Goal: Entertainment & Leisure: Consume media (video, audio)

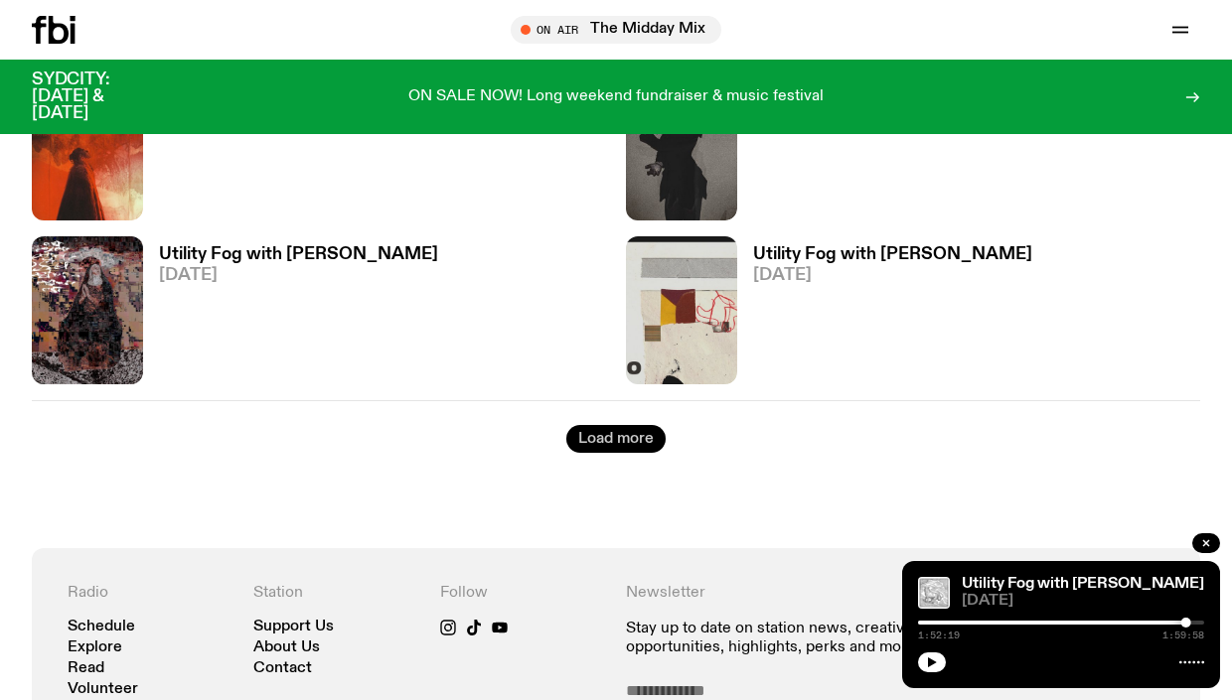
scroll to position [3651, 0]
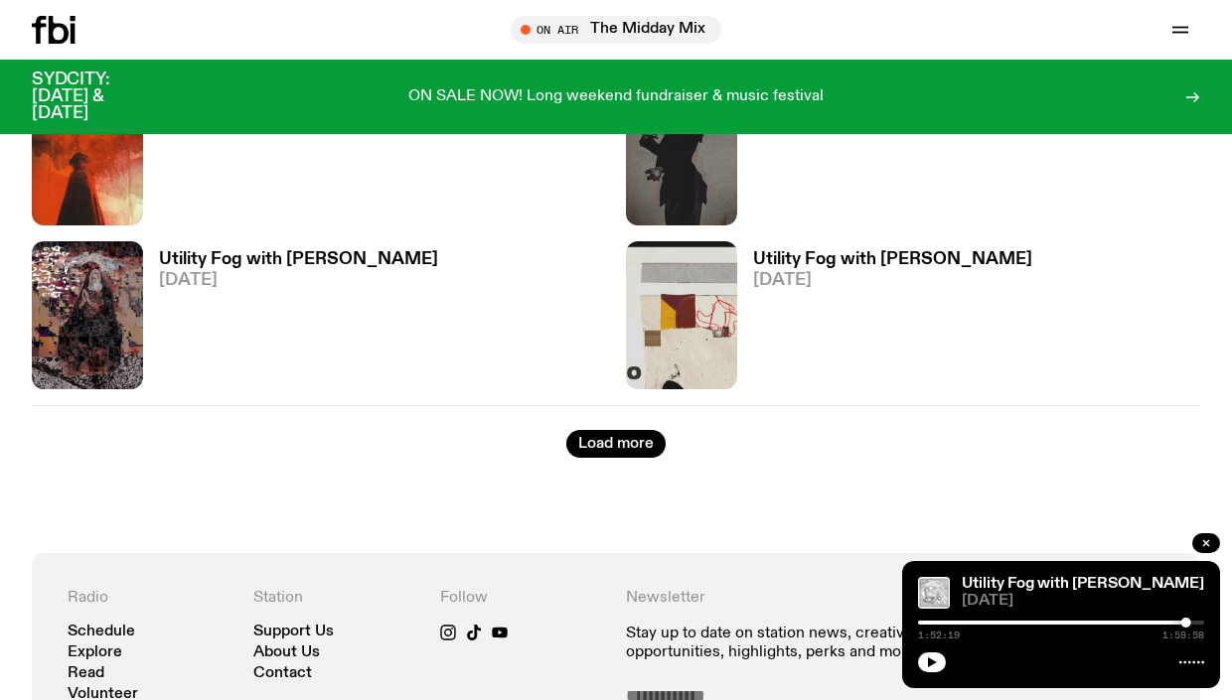
click at [621, 445] on button "Load more" at bounding box center [615, 444] width 99 height 28
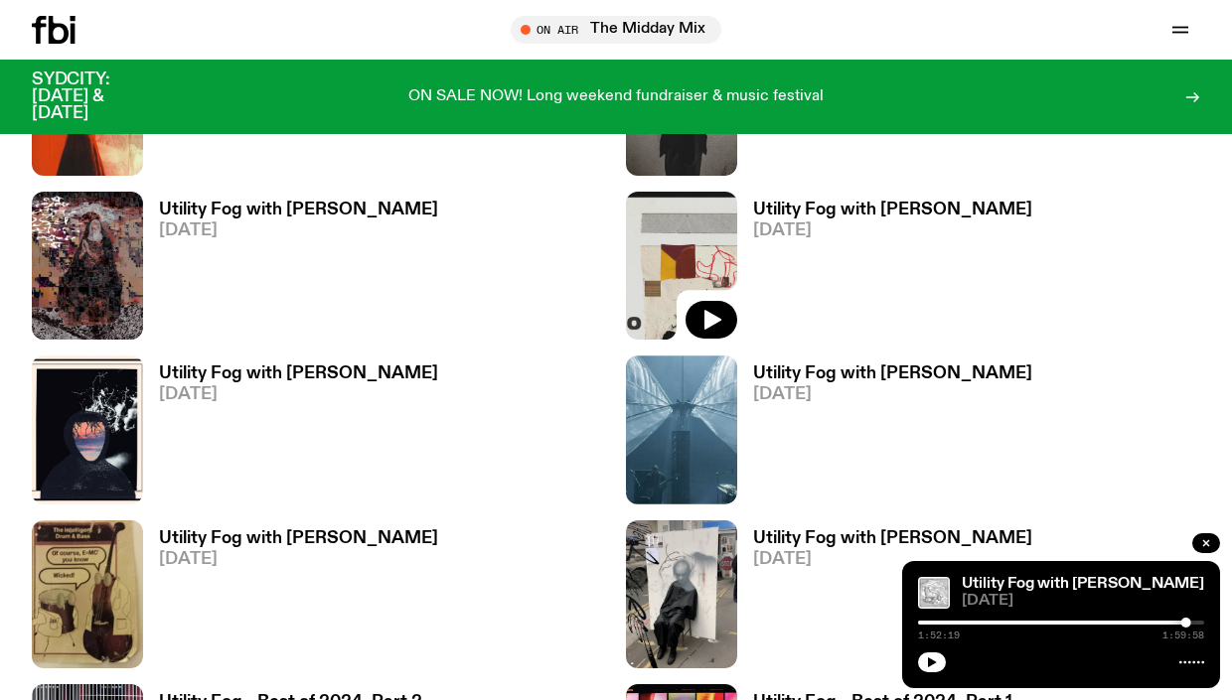
scroll to position [3698, 0]
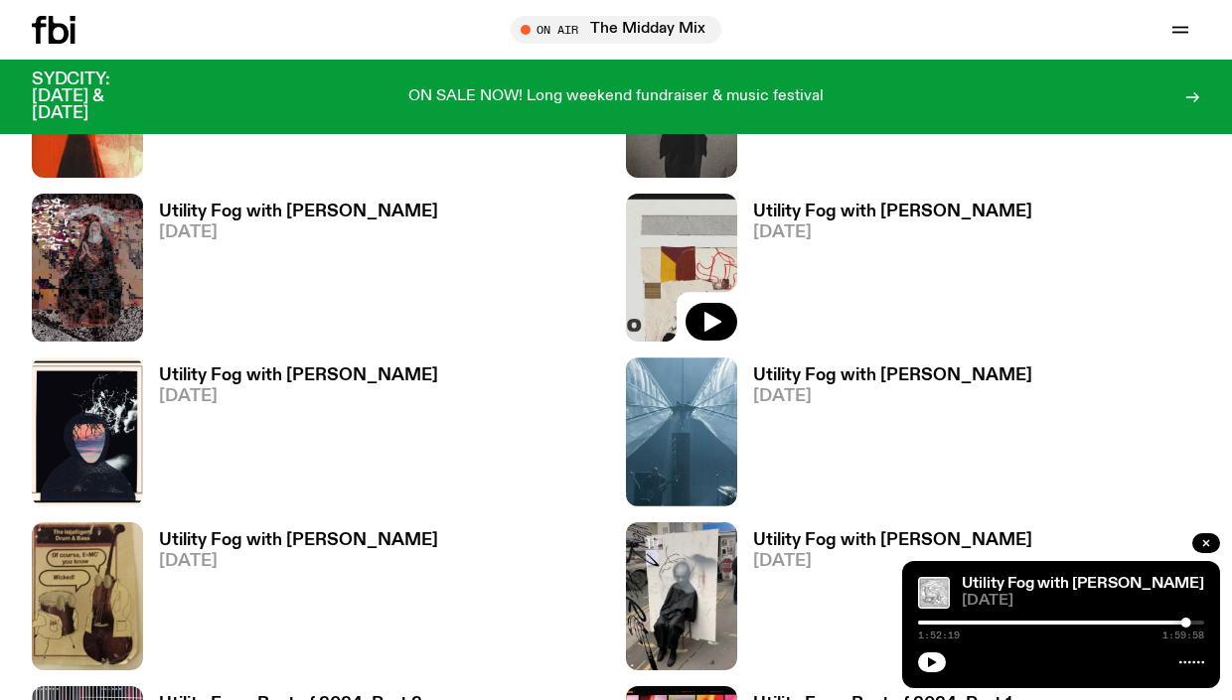
click at [705, 276] on img at bounding box center [681, 268] width 111 height 148
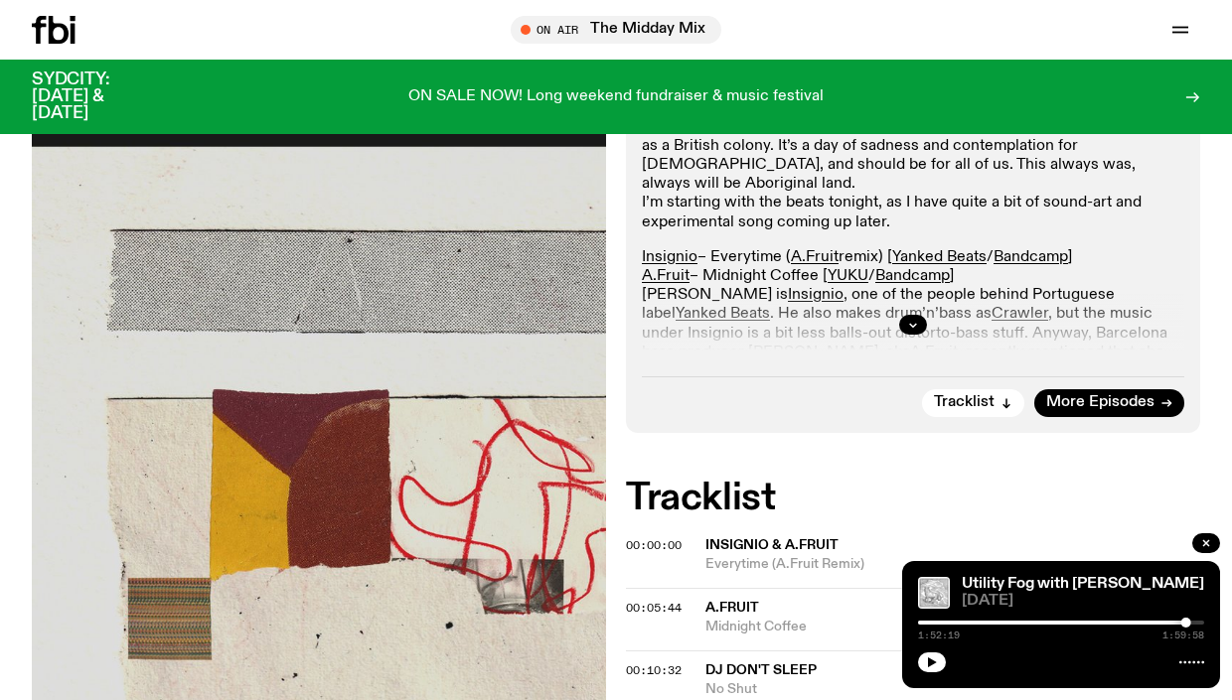
scroll to position [464, 0]
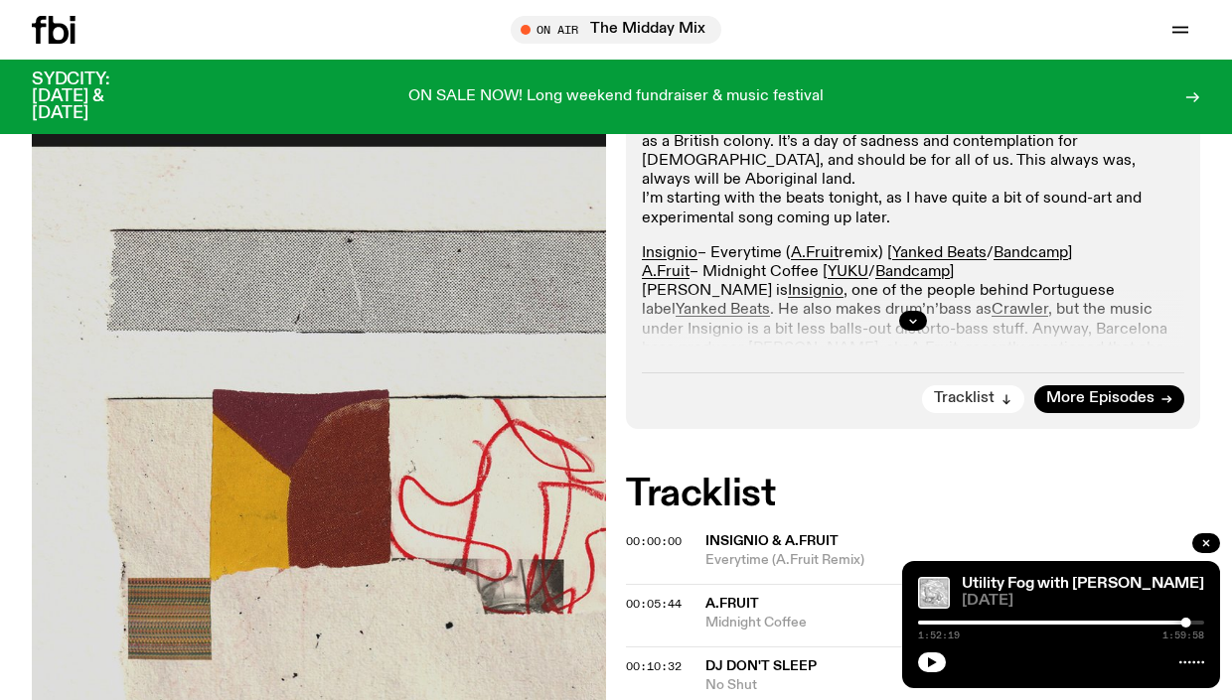
click at [1001, 393] on icon "button" at bounding box center [1006, 399] width 12 height 12
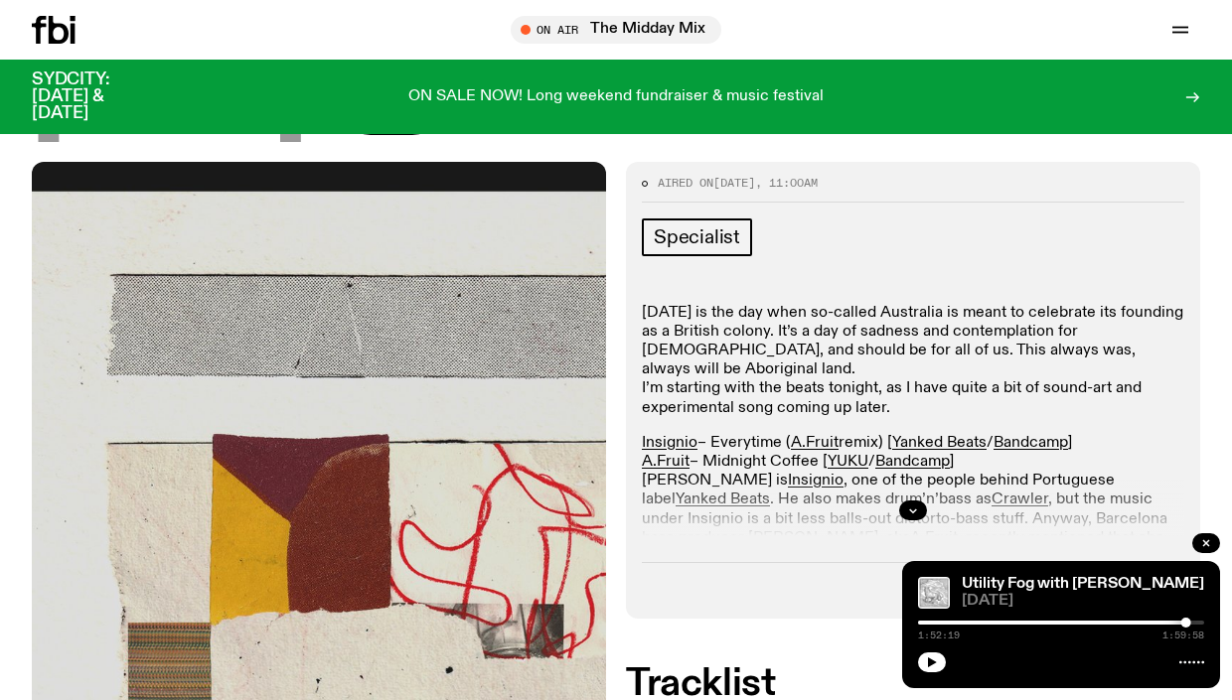
scroll to position [0, 0]
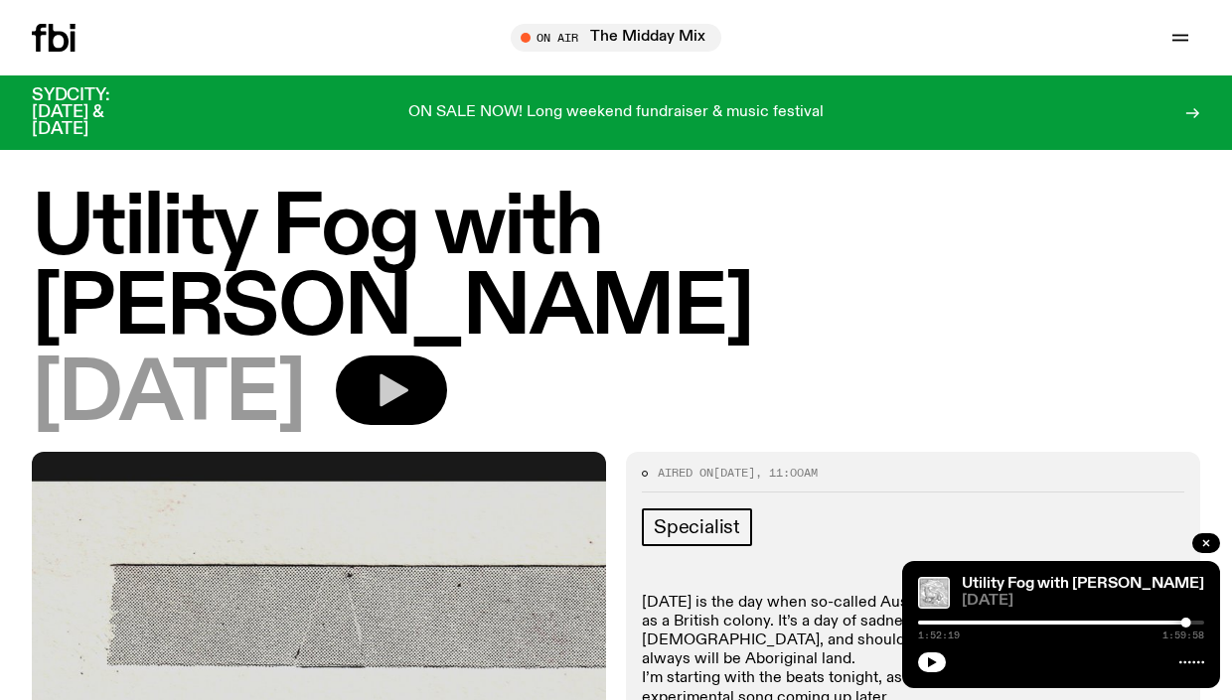
click at [408, 374] on icon "button" at bounding box center [393, 390] width 29 height 33
click at [966, 508] on div "Specialist" at bounding box center [913, 530] width 542 height 44
click at [967, 508] on div "Specialist" at bounding box center [913, 530] width 542 height 44
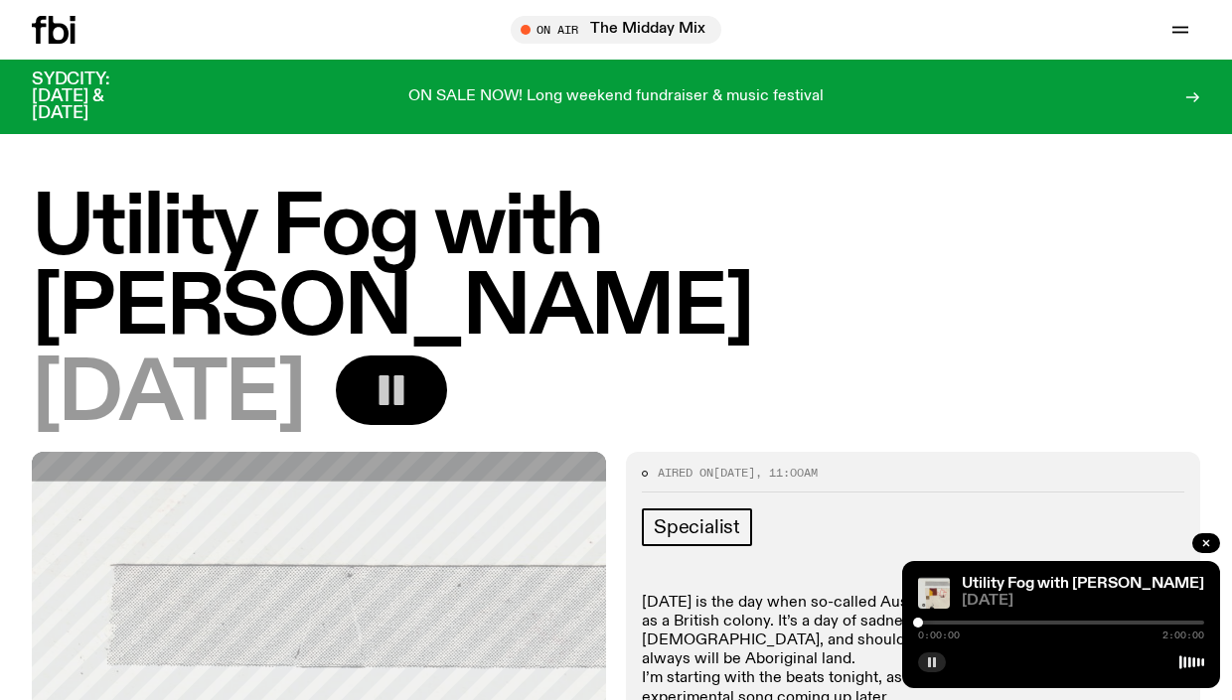
click at [931, 664] on icon "button" at bounding box center [932, 662] width 12 height 12
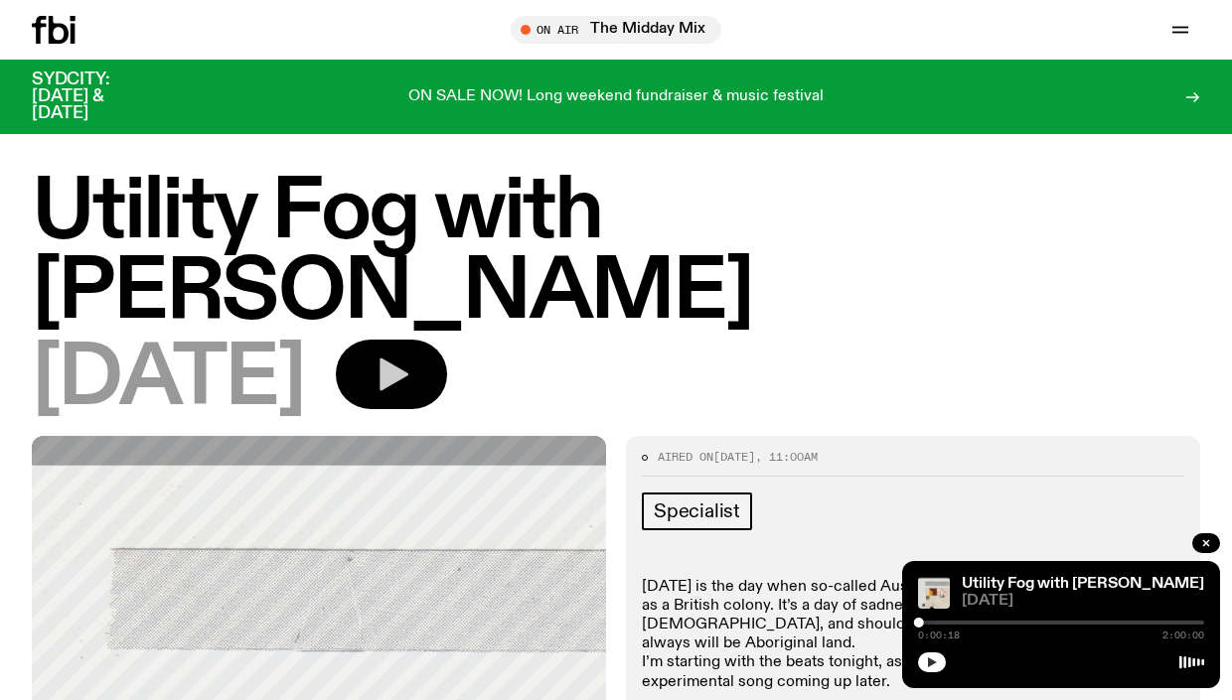
scroll to position [987, 0]
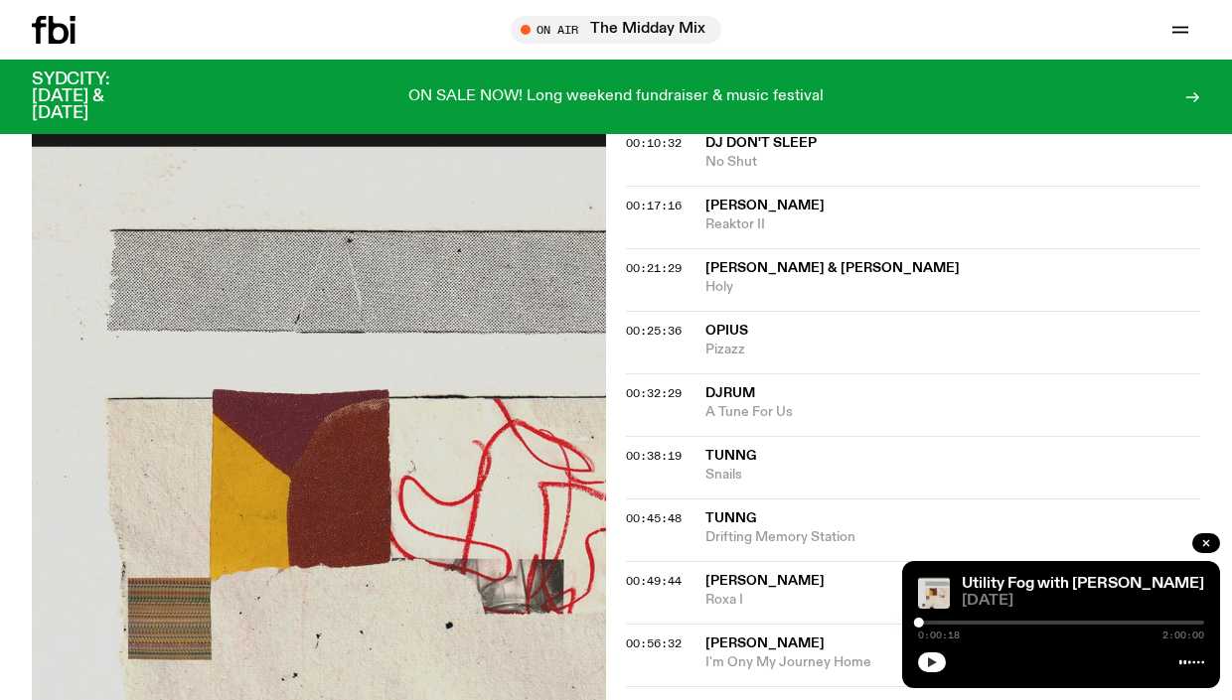
click at [931, 664] on icon "button" at bounding box center [932, 662] width 9 height 10
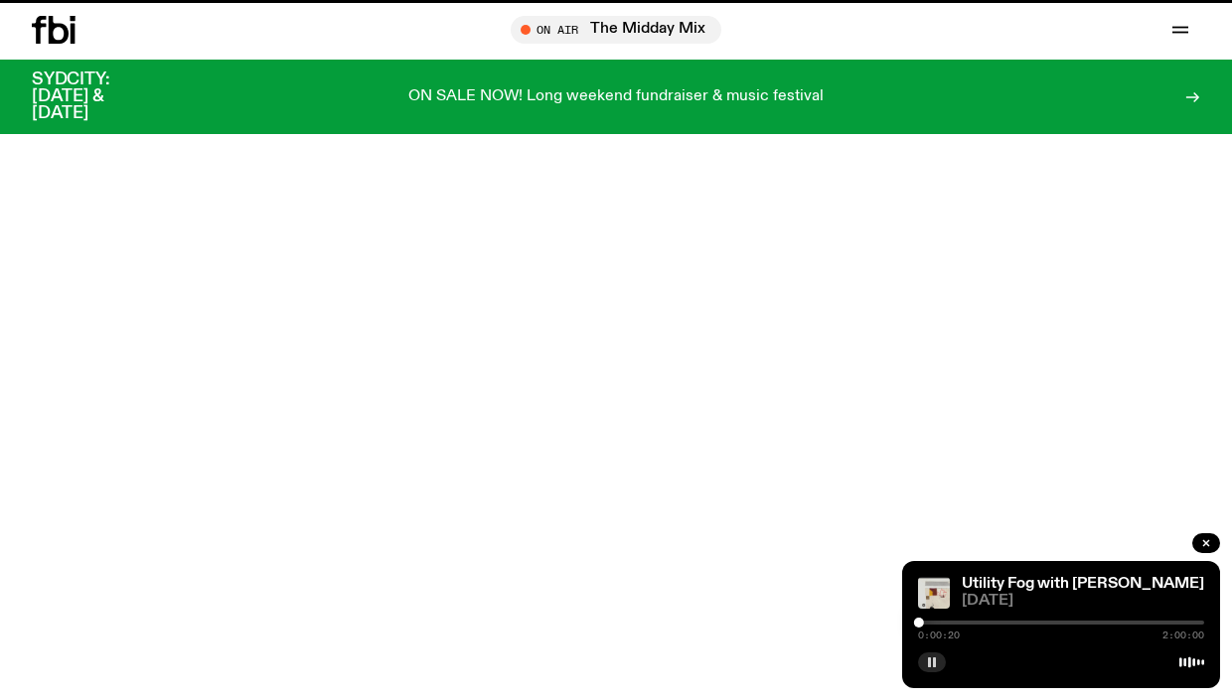
scroll to position [3698, 0]
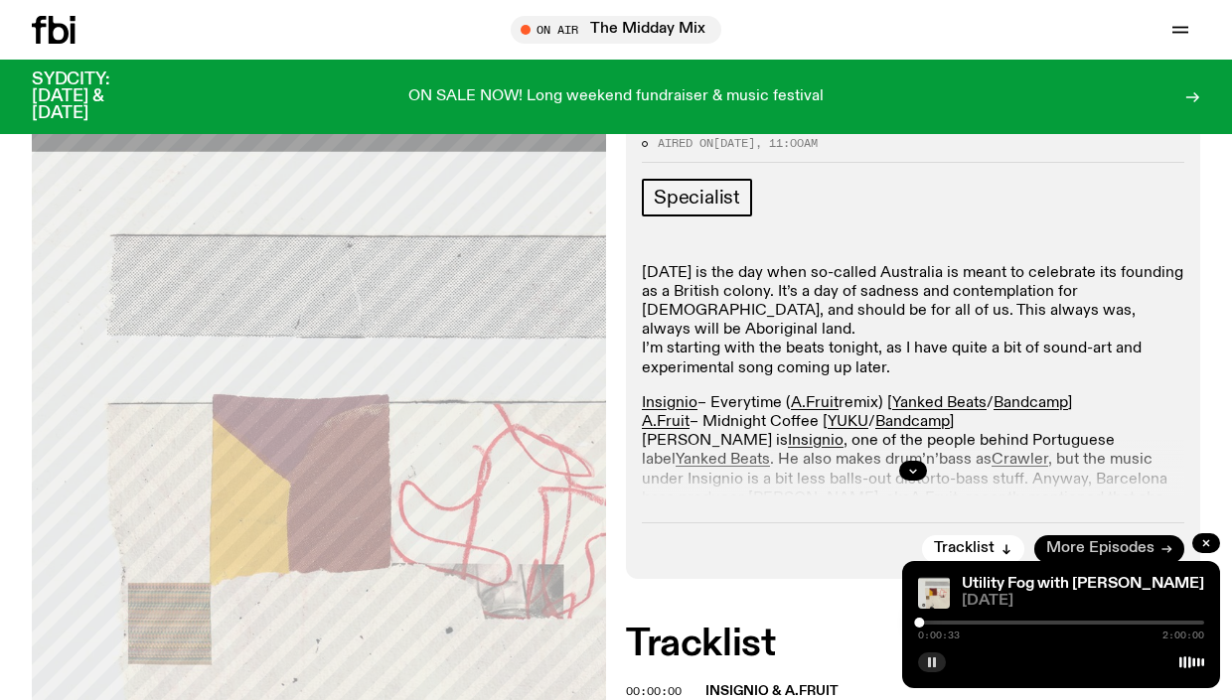
scroll to position [315, 0]
click at [913, 464] on icon "button" at bounding box center [913, 470] width 12 height 12
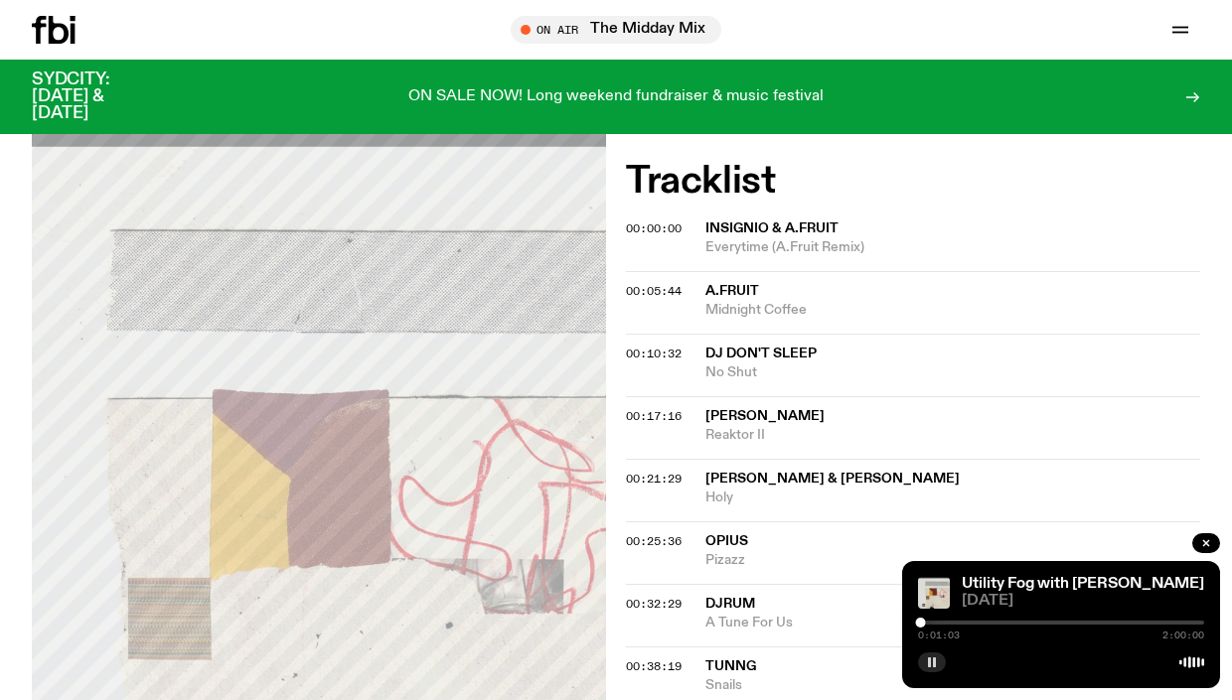
scroll to position [4823, 0]
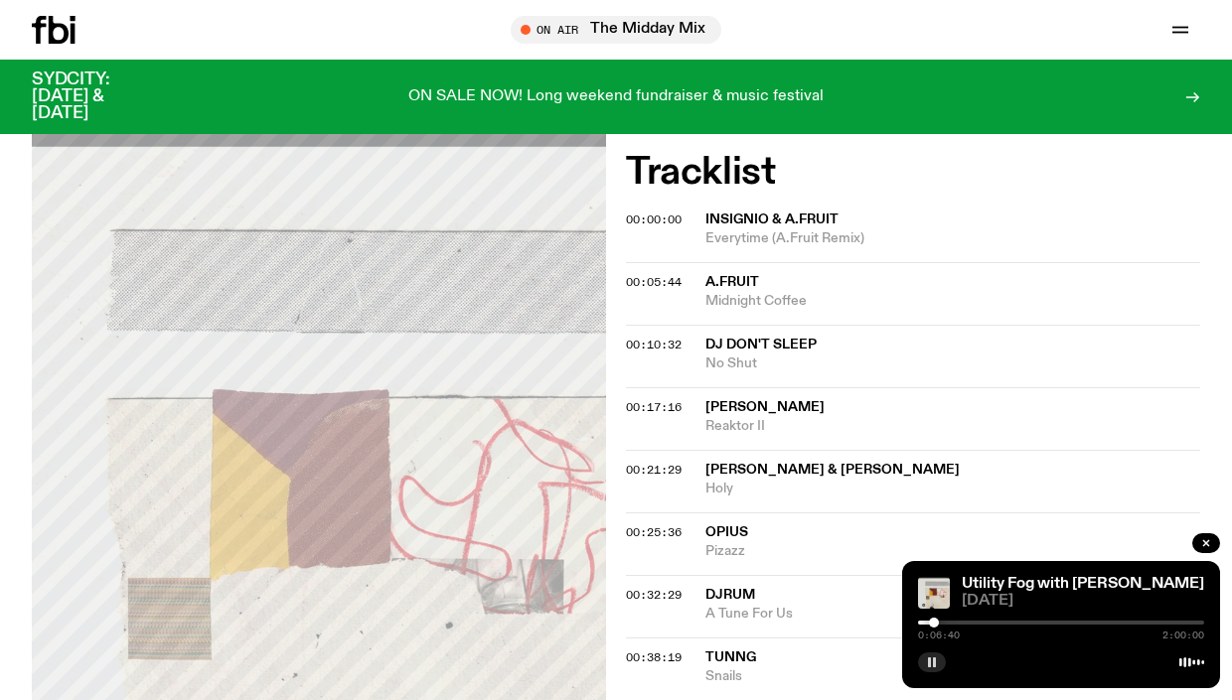
click at [934, 621] on div at bounding box center [934, 623] width 10 height 10
click at [665, 337] on span "00:10:32" at bounding box center [654, 345] width 56 height 16
click at [665, 399] on span "00:17:16" at bounding box center [654, 407] width 56 height 16
click at [960, 621] on div at bounding box center [960, 623] width 10 height 10
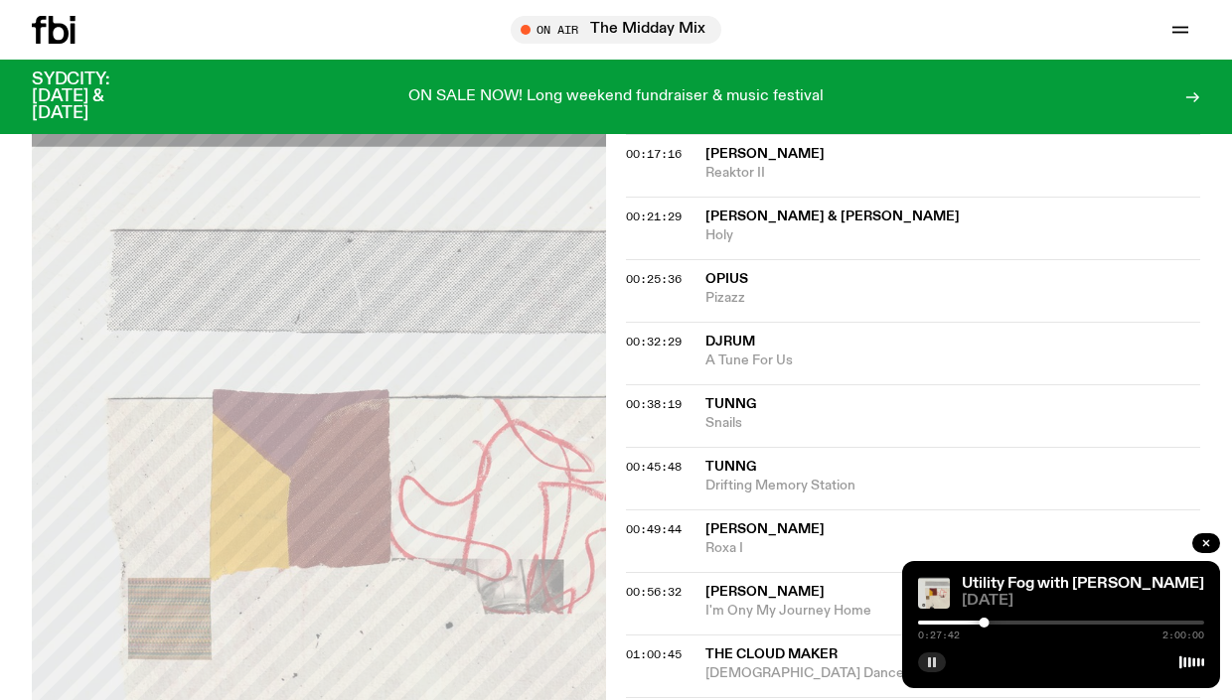
scroll to position [5079, 0]
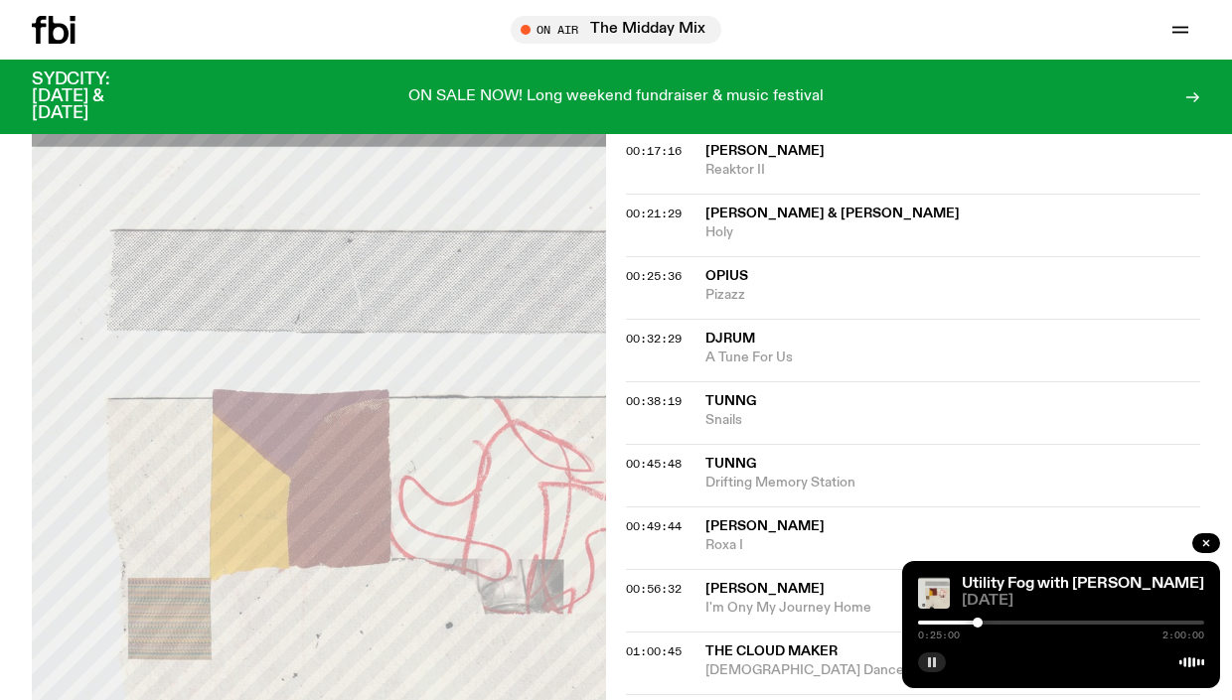
click at [977, 621] on div at bounding box center [977, 623] width 10 height 10
click at [980, 621] on div at bounding box center [980, 623] width 10 height 10
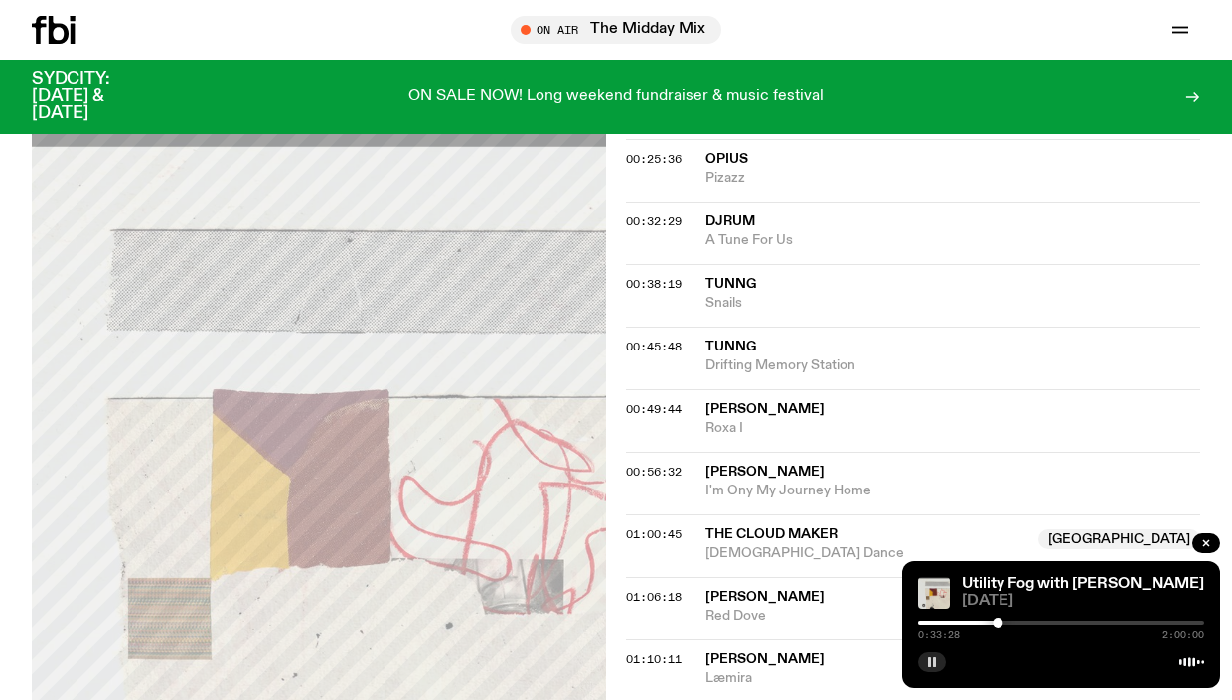
scroll to position [5201, 0]
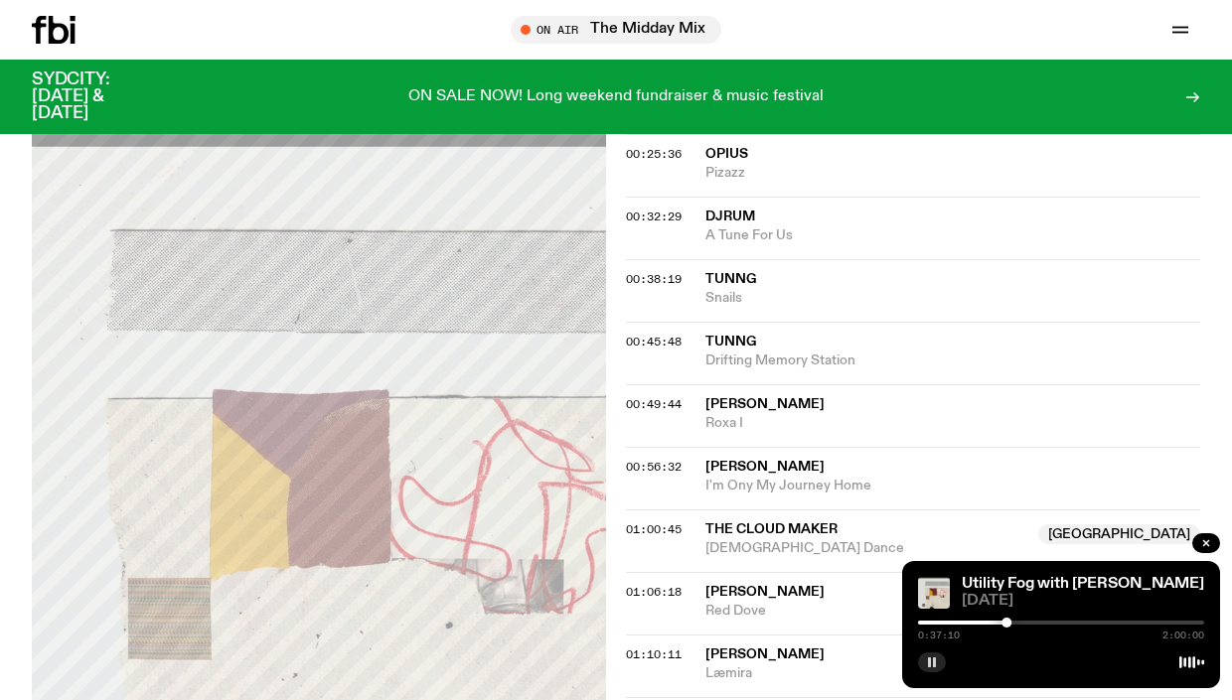
click at [929, 665] on rect "button" at bounding box center [929, 662] width 3 height 10
click at [929, 665] on icon "button" at bounding box center [932, 662] width 9 height 10
click at [671, 271] on span "00:38:19" at bounding box center [654, 279] width 56 height 16
click at [660, 334] on span "00:45:48" at bounding box center [654, 342] width 56 height 16
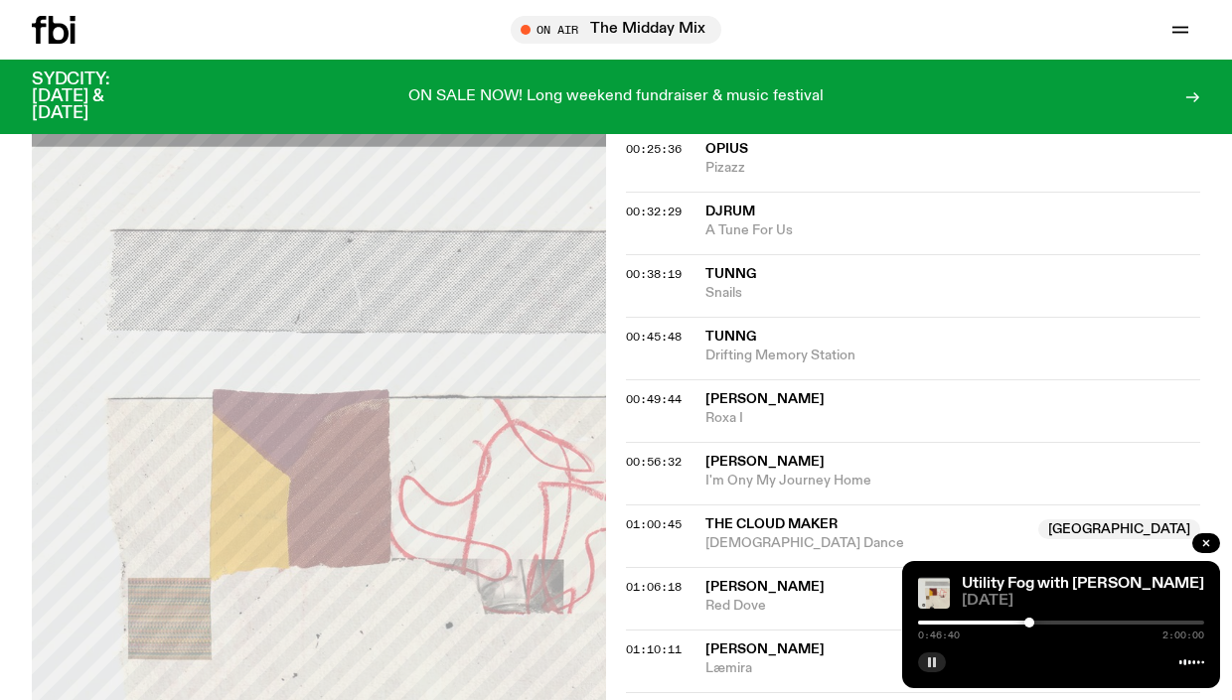
click at [1029, 623] on div at bounding box center [1029, 623] width 10 height 10
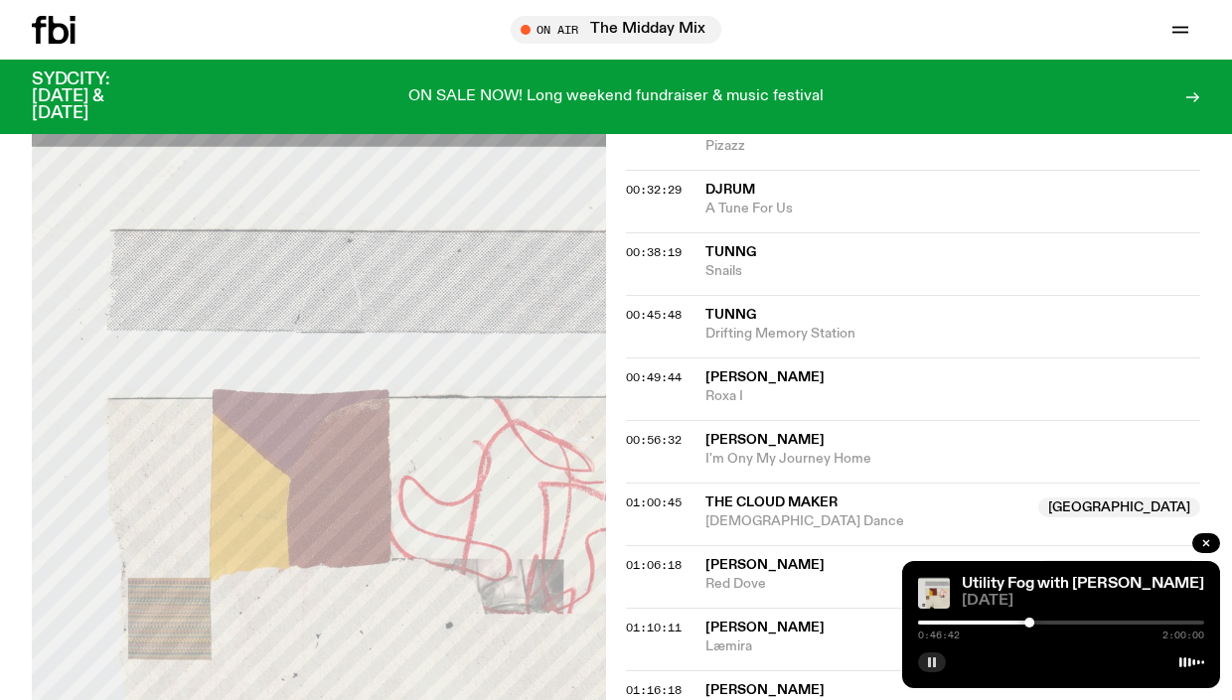
scroll to position [5229, 0]
click at [1027, 624] on div at bounding box center [1027, 623] width 10 height 10
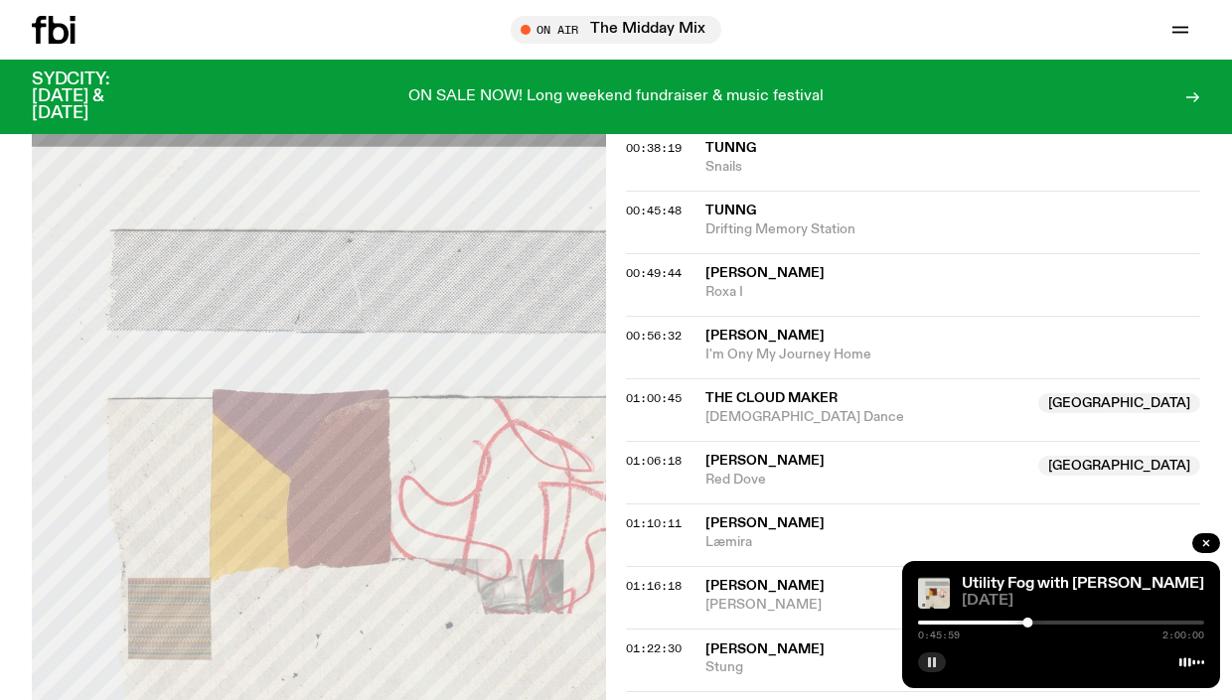
scroll to position [5331, 0]
click at [646, 391] on span "01:00:45" at bounding box center [654, 399] width 56 height 16
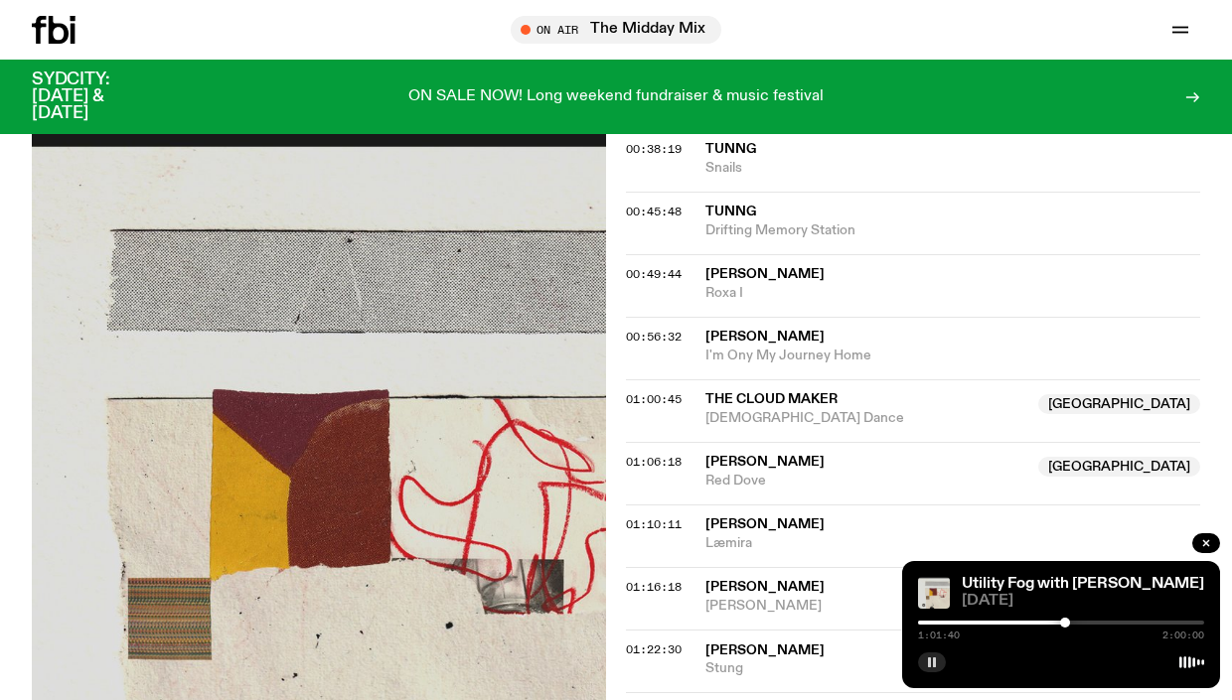
drag, startPoint x: 1065, startPoint y: 623, endPoint x: 668, endPoint y: 278, distance: 525.2
click at [1067, 622] on div at bounding box center [1065, 623] width 10 height 10
click at [1070, 621] on div at bounding box center [1065, 623] width 10 height 10
click at [640, 454] on span "01:06:18" at bounding box center [654, 462] width 56 height 16
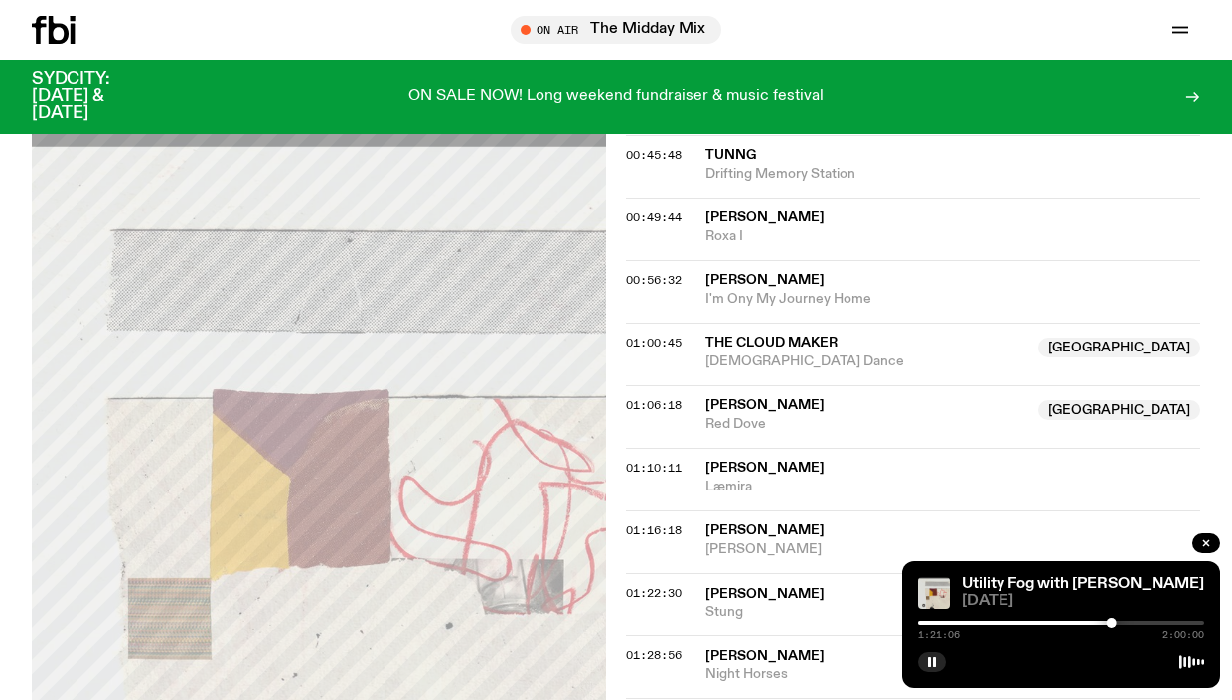
scroll to position [5402, 0]
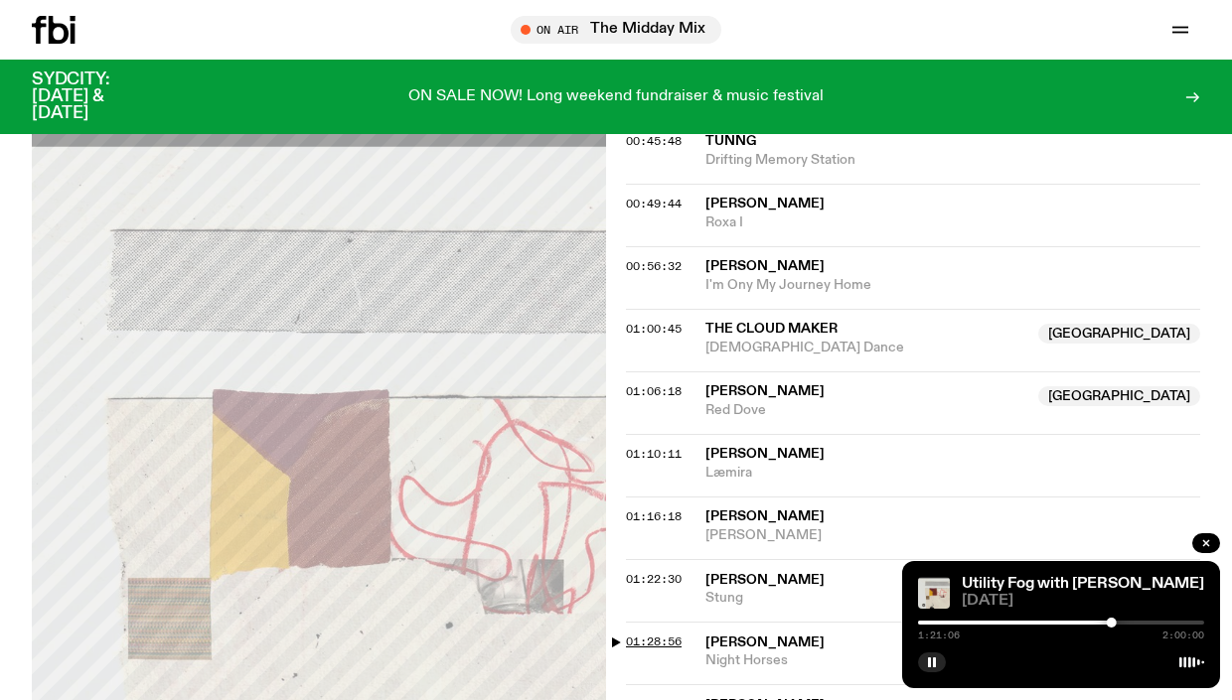
click at [659, 634] on span "01:28:56" at bounding box center [654, 642] width 56 height 16
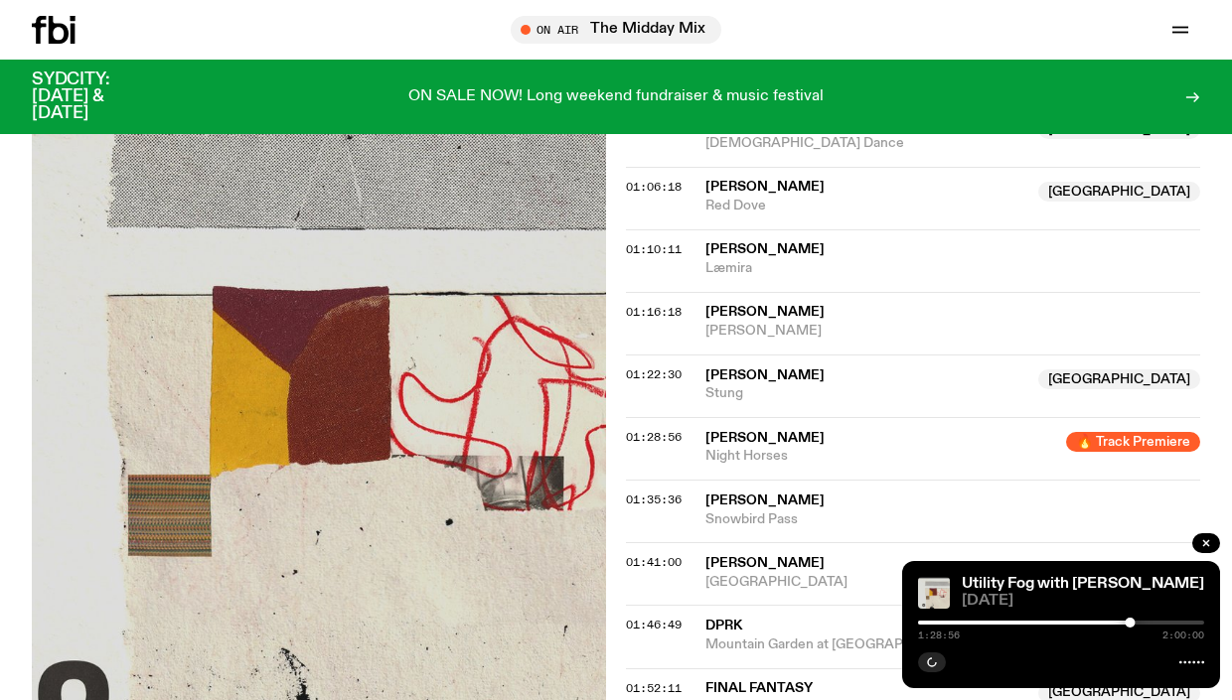
scroll to position [5612, 0]
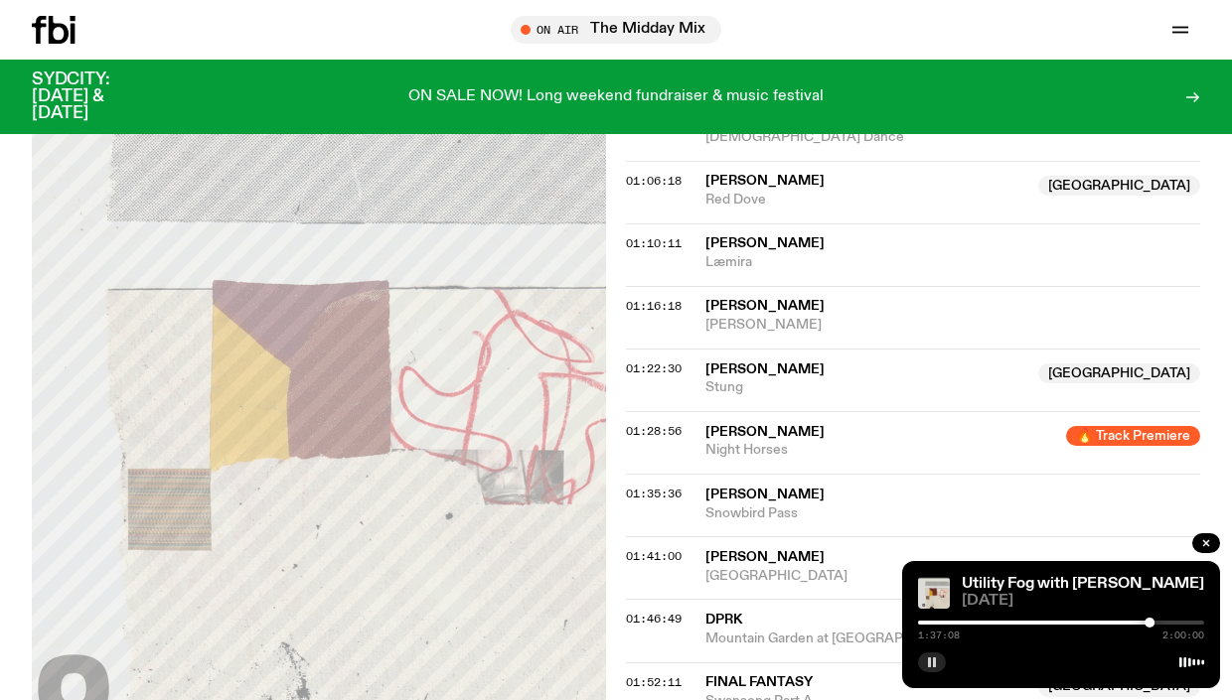
click at [934, 656] on icon "button" at bounding box center [932, 662] width 12 height 12
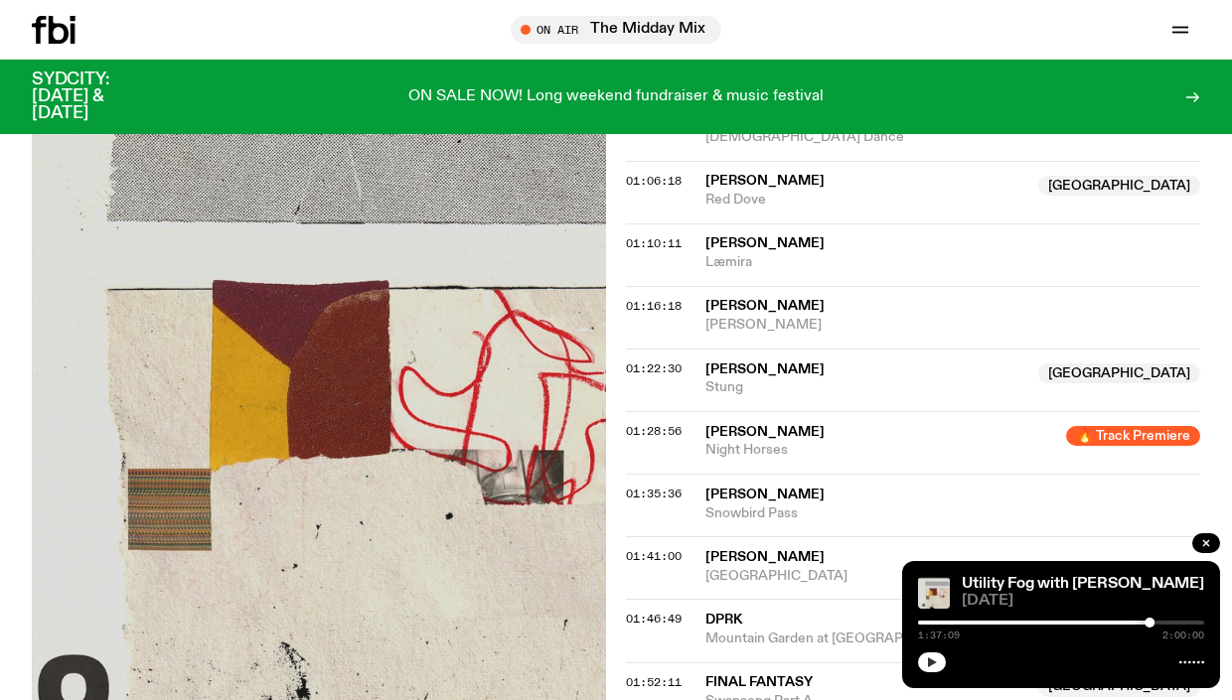
click at [927, 661] on icon "button" at bounding box center [932, 662] width 12 height 12
